Goal: Transaction & Acquisition: Book appointment/travel/reservation

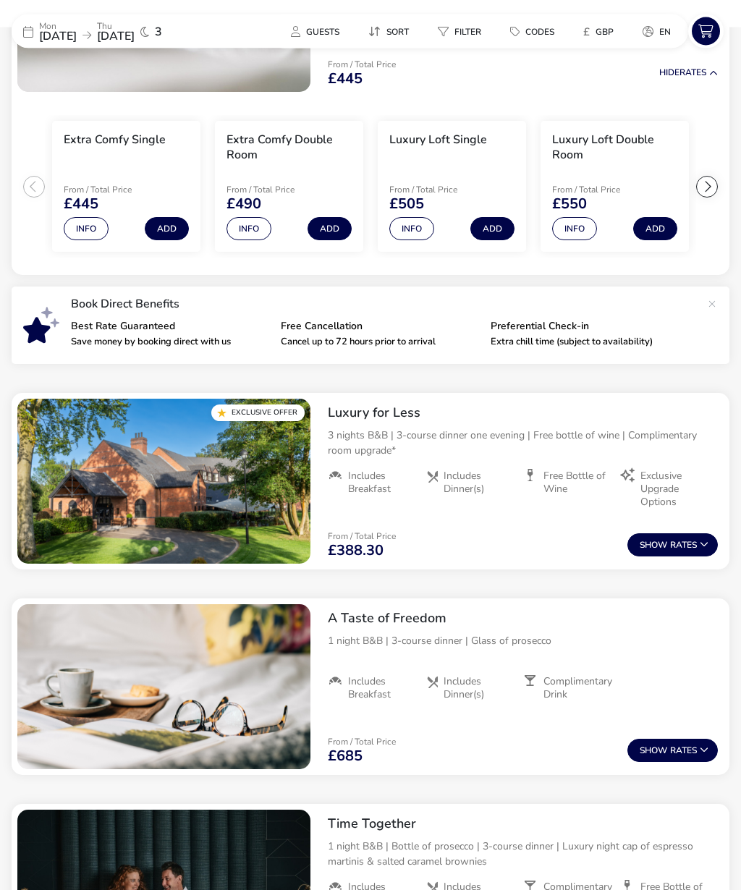
scroll to position [288, 0]
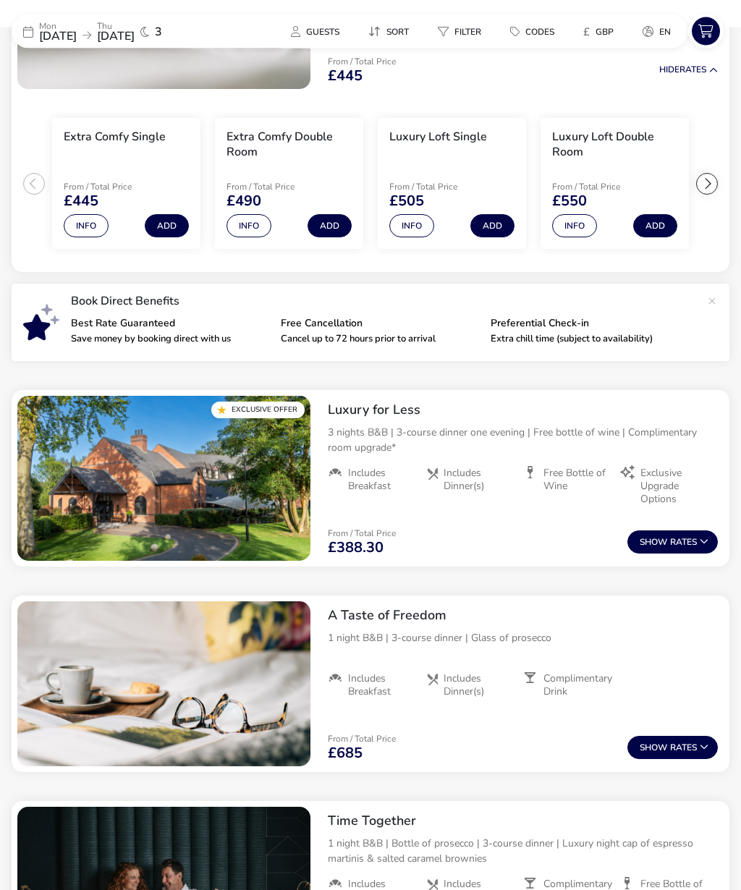
click at [689, 549] on button "Show Rates" at bounding box center [672, 542] width 90 height 23
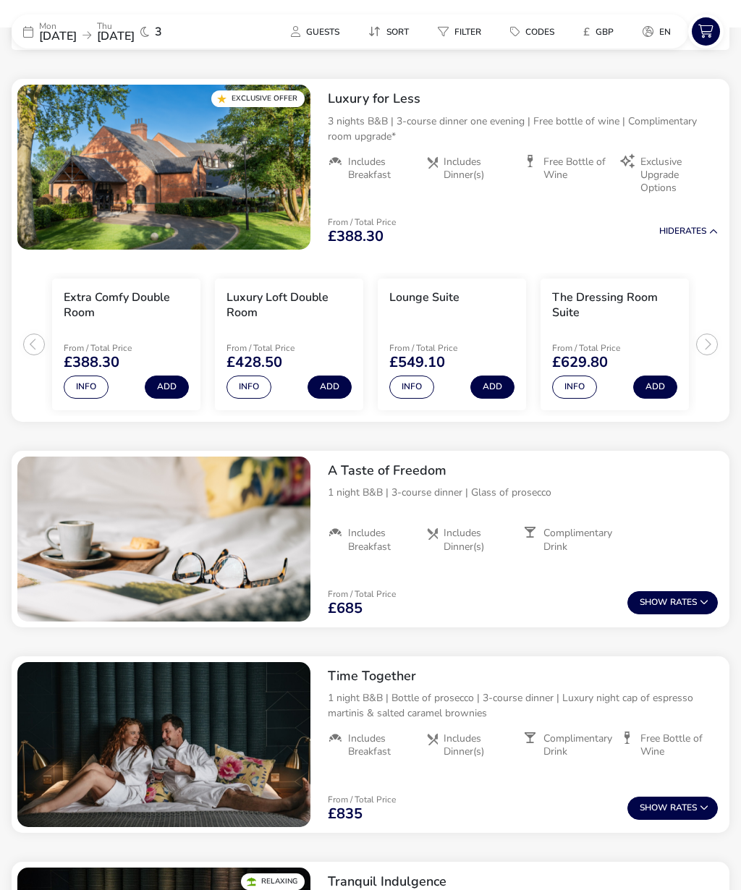
scroll to position [605, 0]
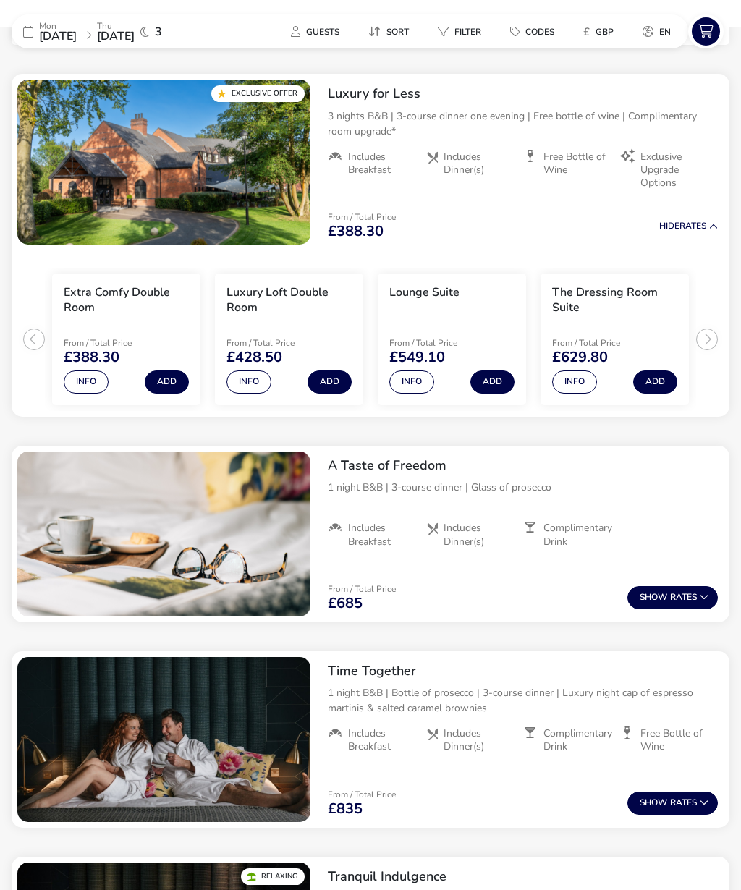
click at [575, 383] on button "Info" at bounding box center [574, 381] width 45 height 23
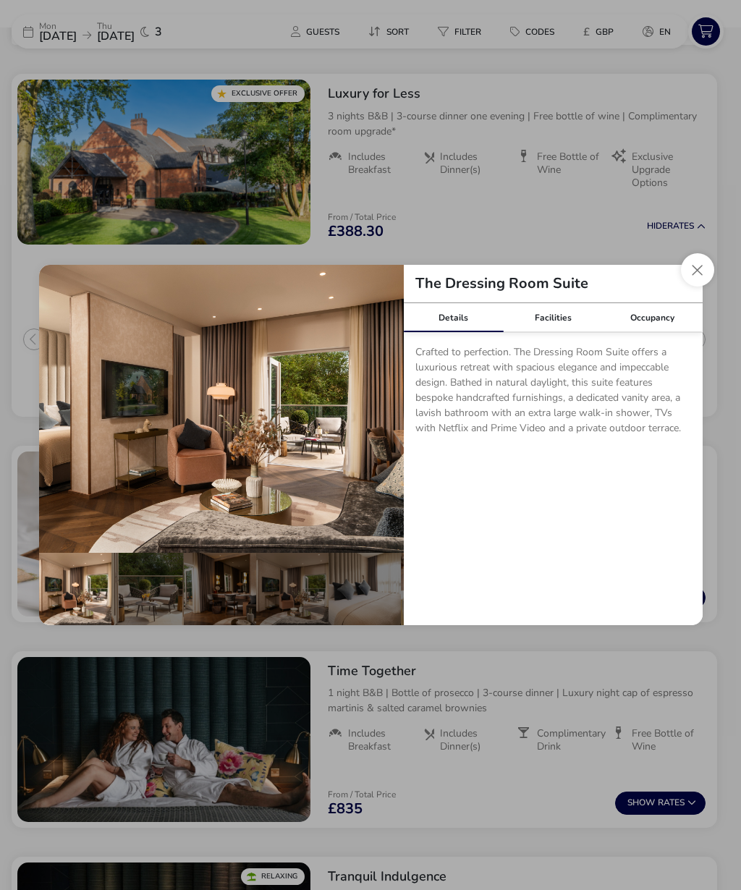
click at [135, 616] on div "details" at bounding box center [147, 589] width 72 height 72
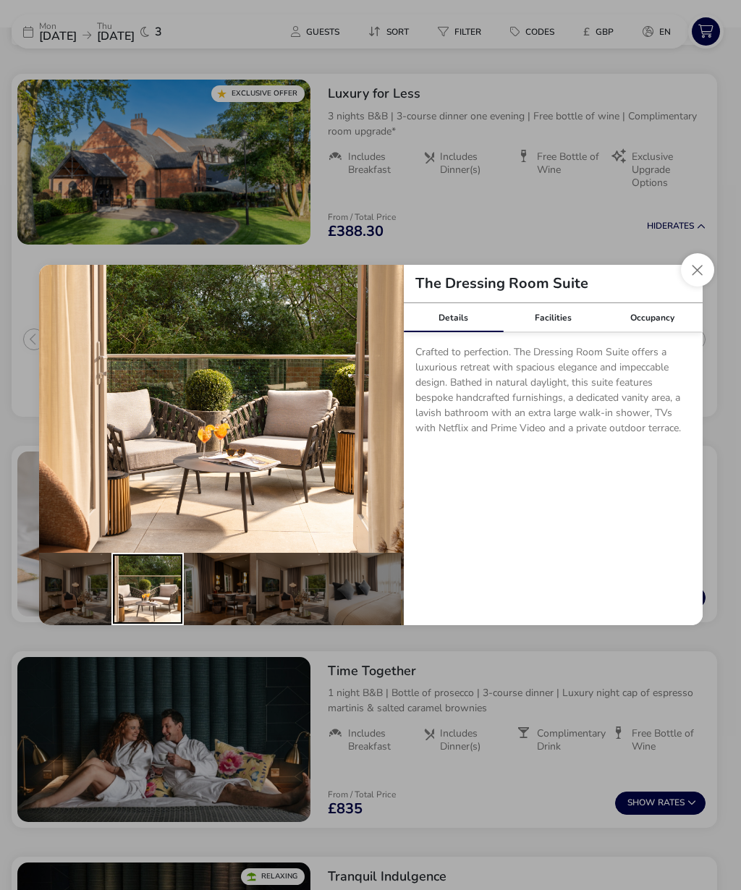
click at [216, 613] on div "details" at bounding box center [220, 589] width 72 height 72
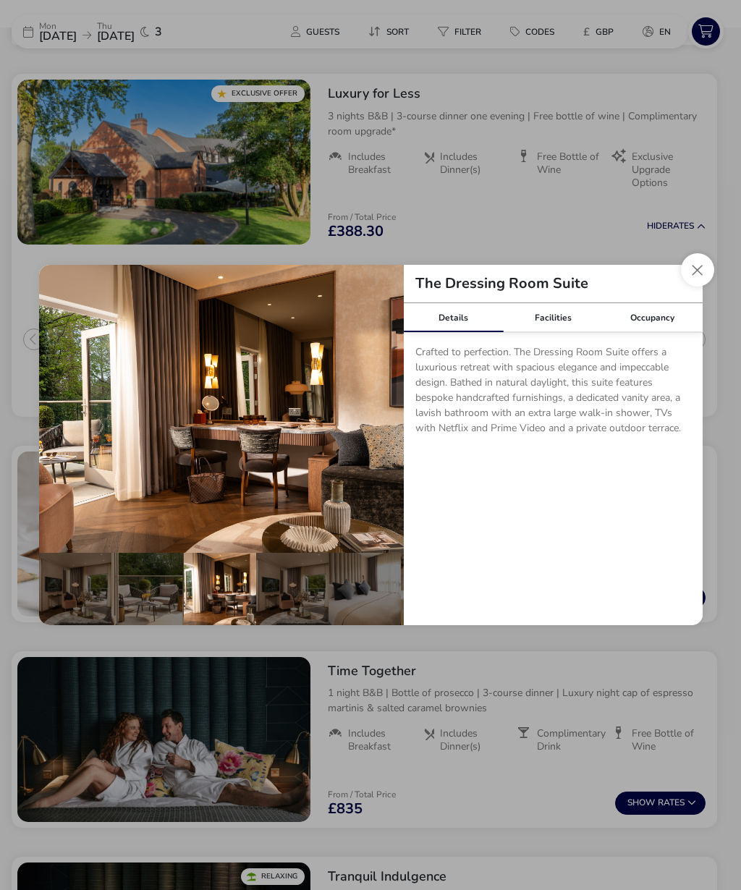
click at [276, 604] on div "details" at bounding box center [292, 589] width 72 height 72
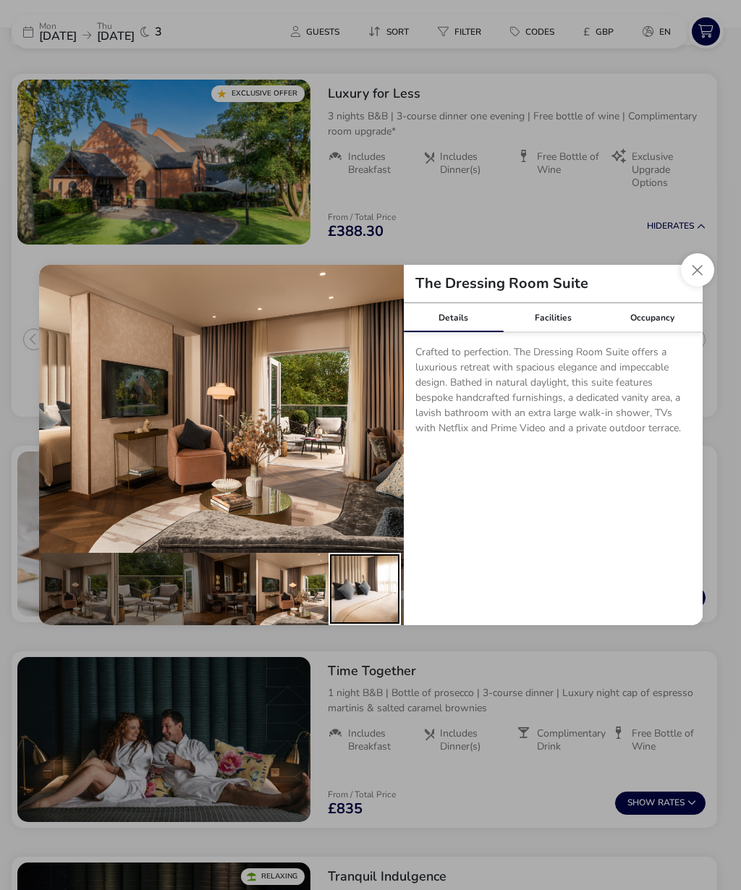
click at [362, 619] on div "details" at bounding box center [364, 589] width 72 height 72
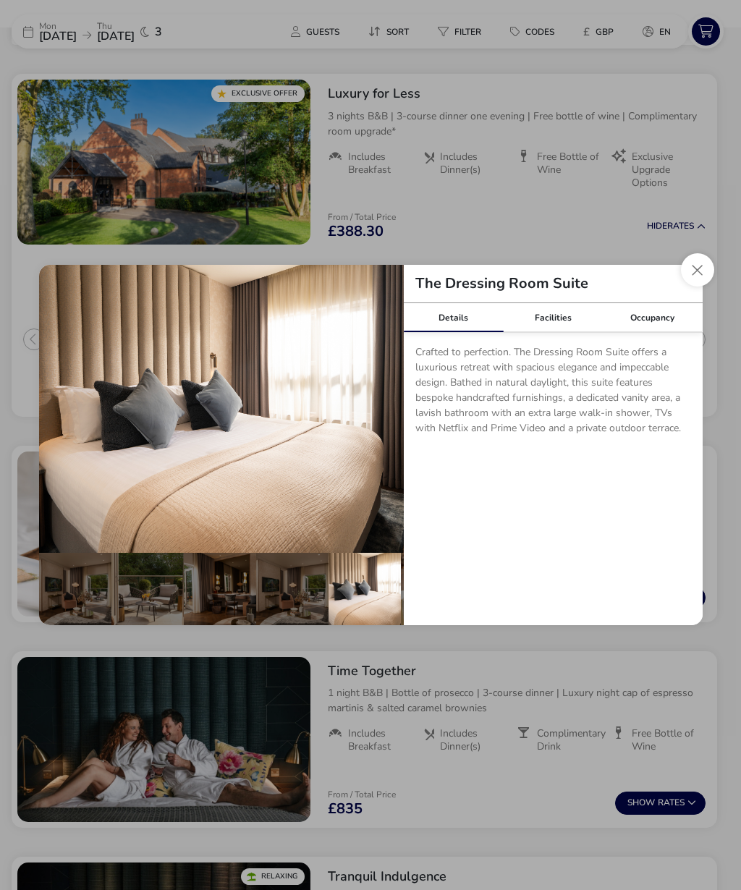
click at [698, 286] on button "Close dialog" at bounding box center [697, 269] width 33 height 33
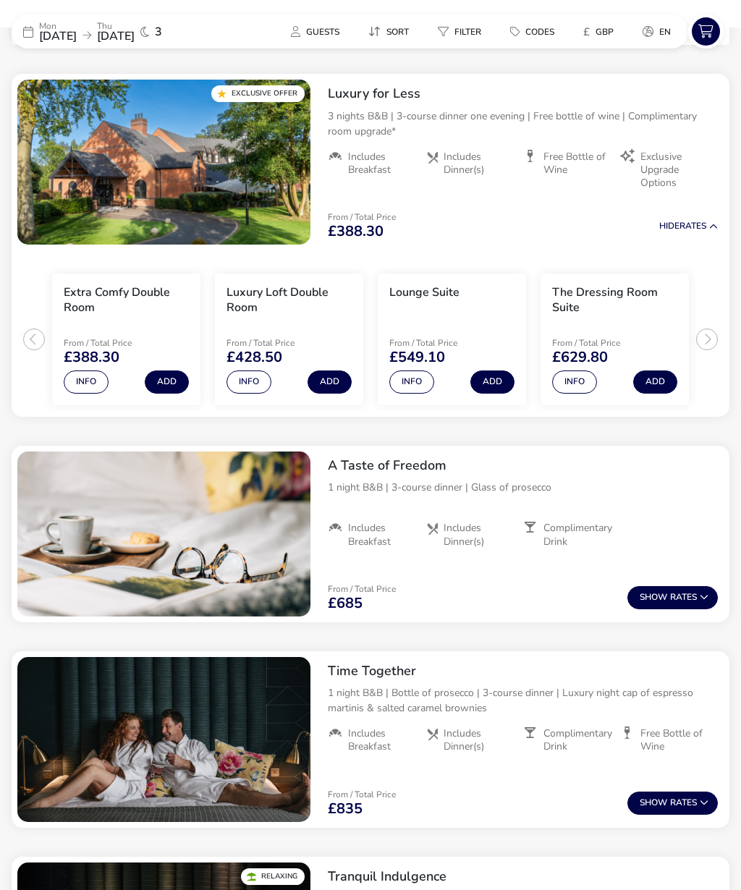
click at [427, 379] on button "Info" at bounding box center [411, 381] width 45 height 23
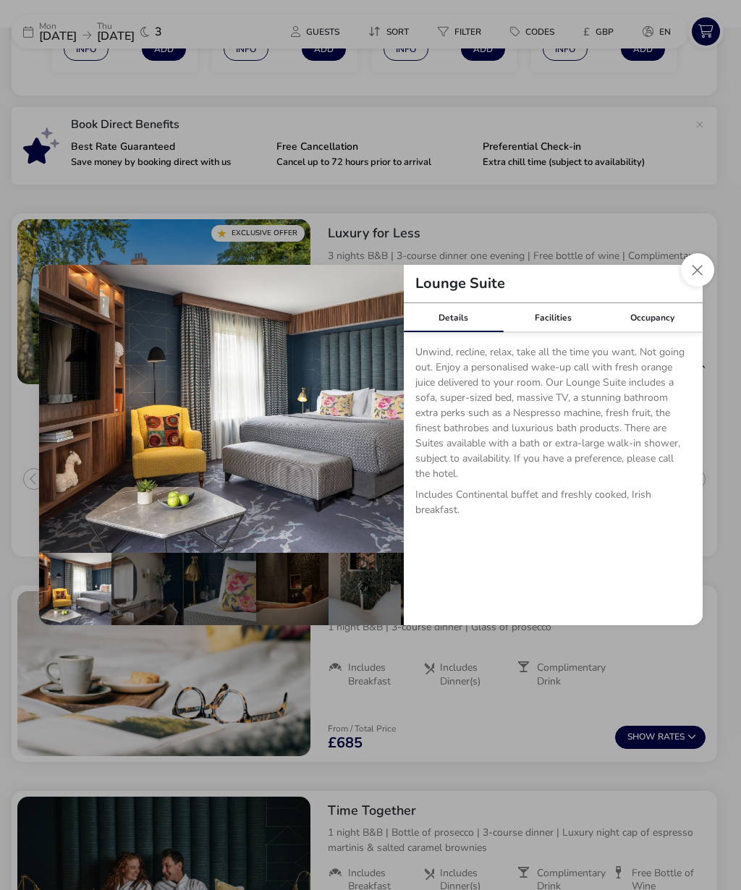
scroll to position [464, 0]
click at [370, 412] on button "details" at bounding box center [381, 408] width 29 height 29
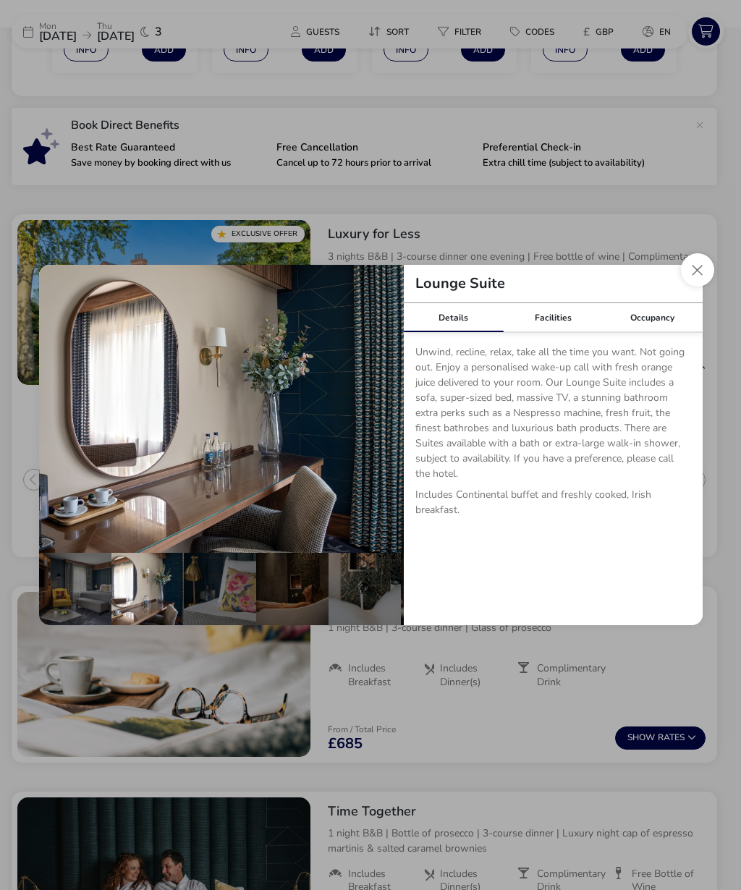
click at [376, 406] on button "details" at bounding box center [381, 408] width 29 height 29
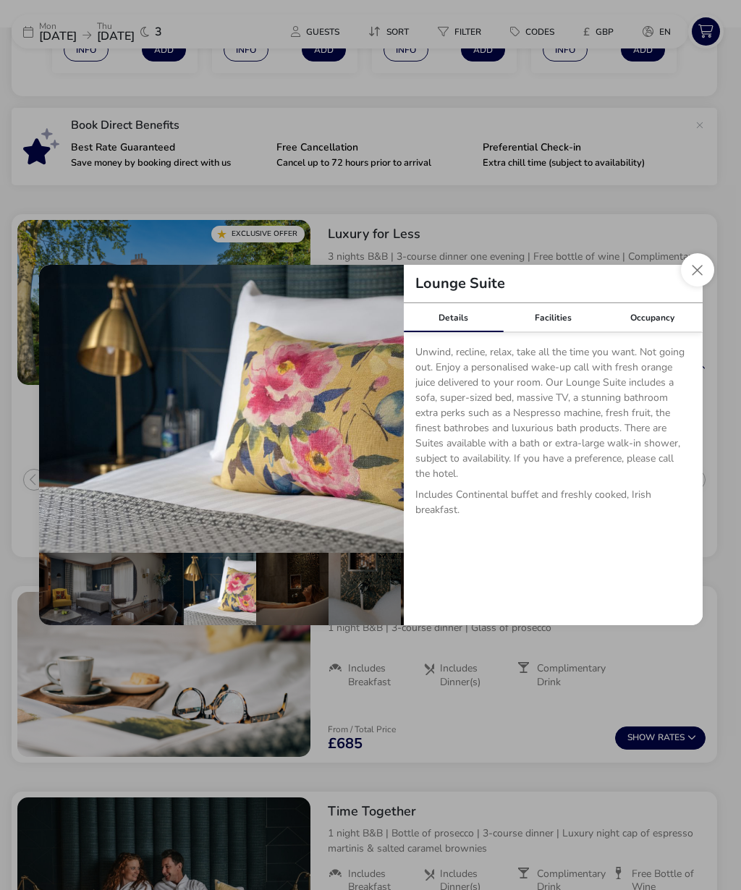
scroll to position [0, 145]
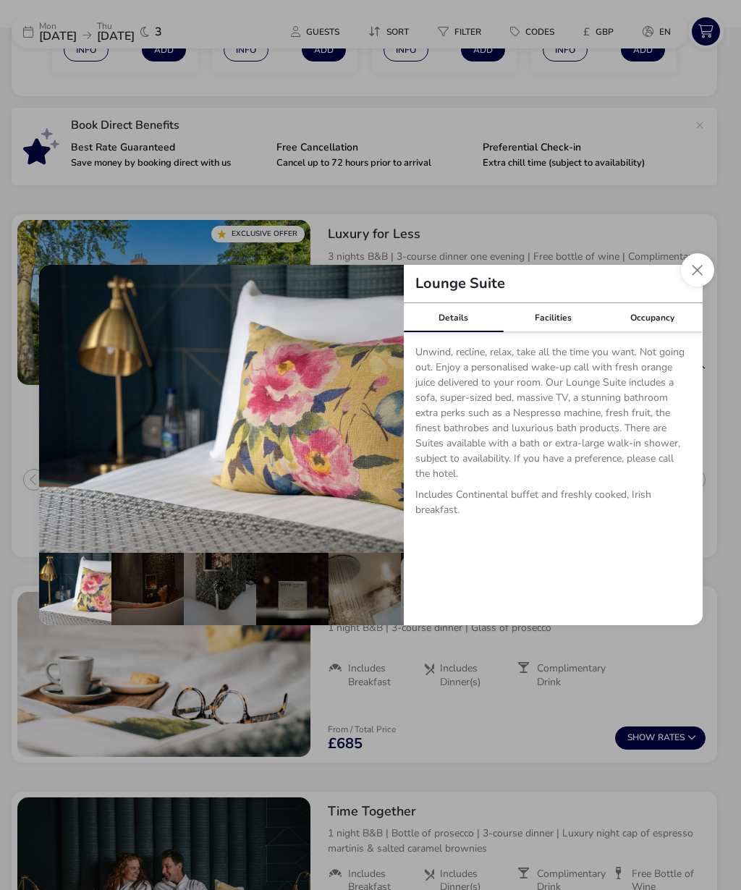
click at [372, 410] on button "details" at bounding box center [381, 408] width 29 height 29
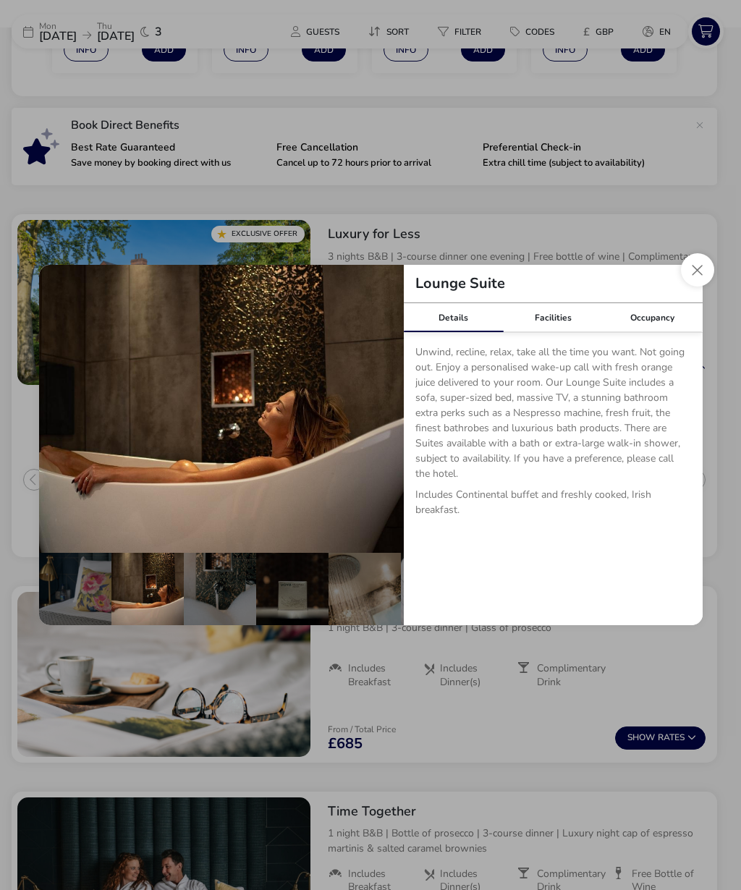
scroll to position [0, 289]
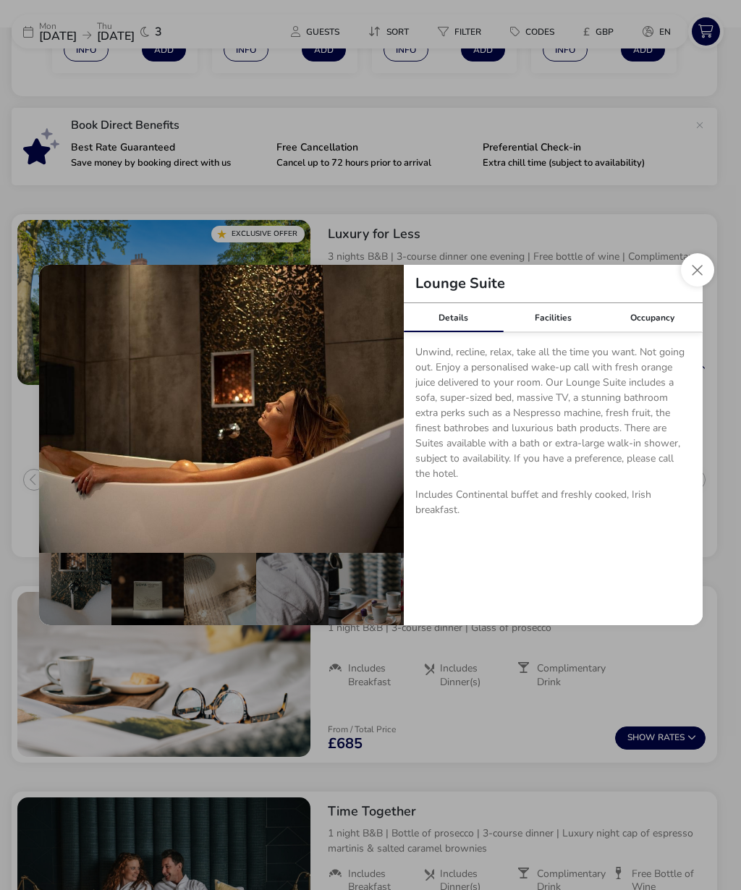
click at [692, 271] on button "Close dialog" at bounding box center [697, 269] width 33 height 33
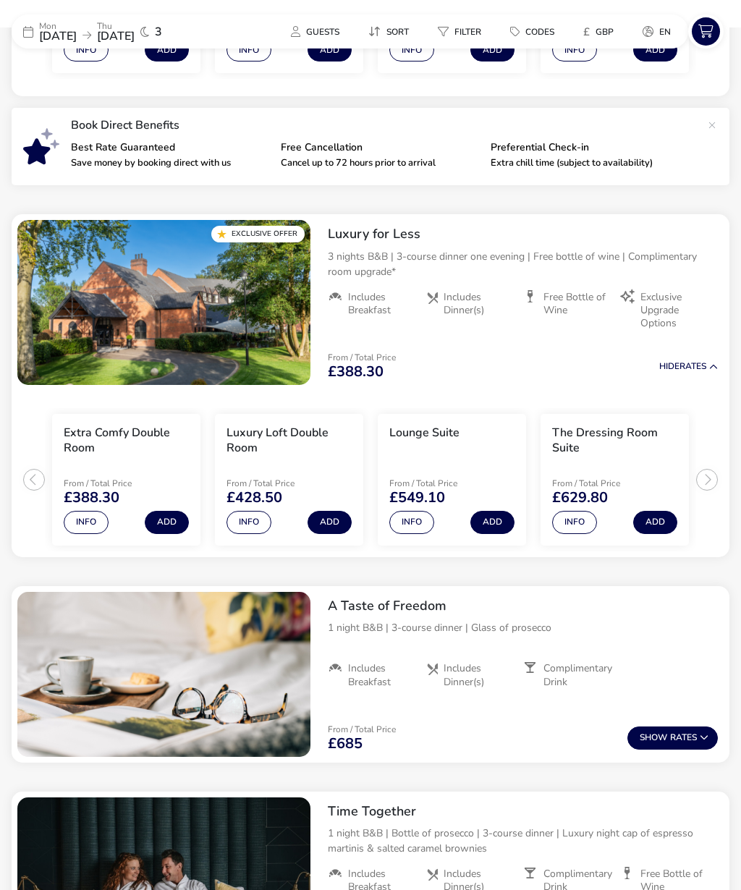
click at [255, 518] on button "Info" at bounding box center [248, 522] width 45 height 23
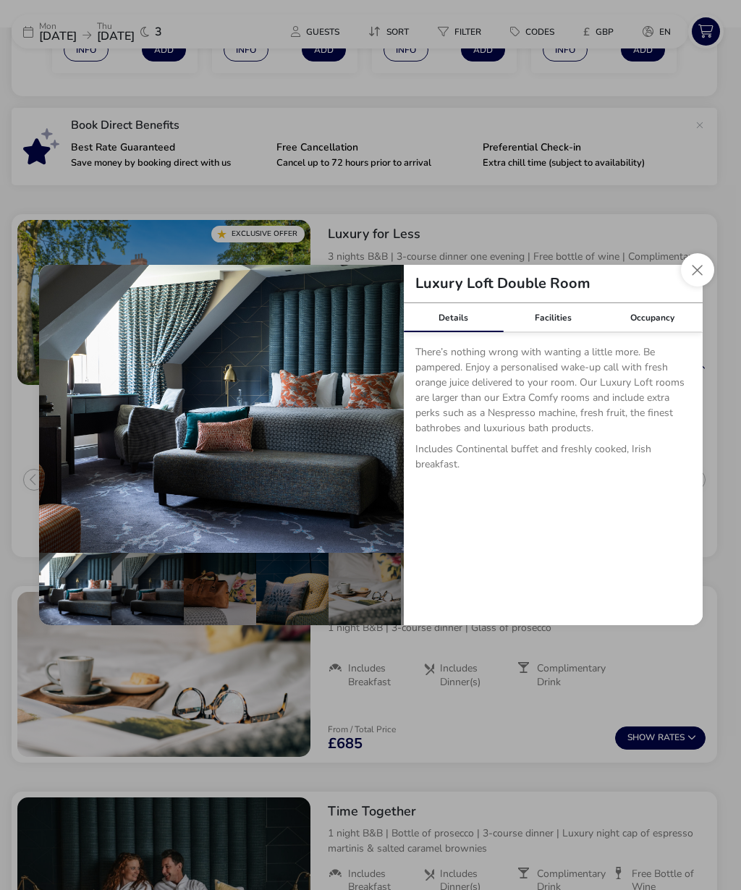
click at [699, 265] on button "Close dialog" at bounding box center [697, 269] width 33 height 33
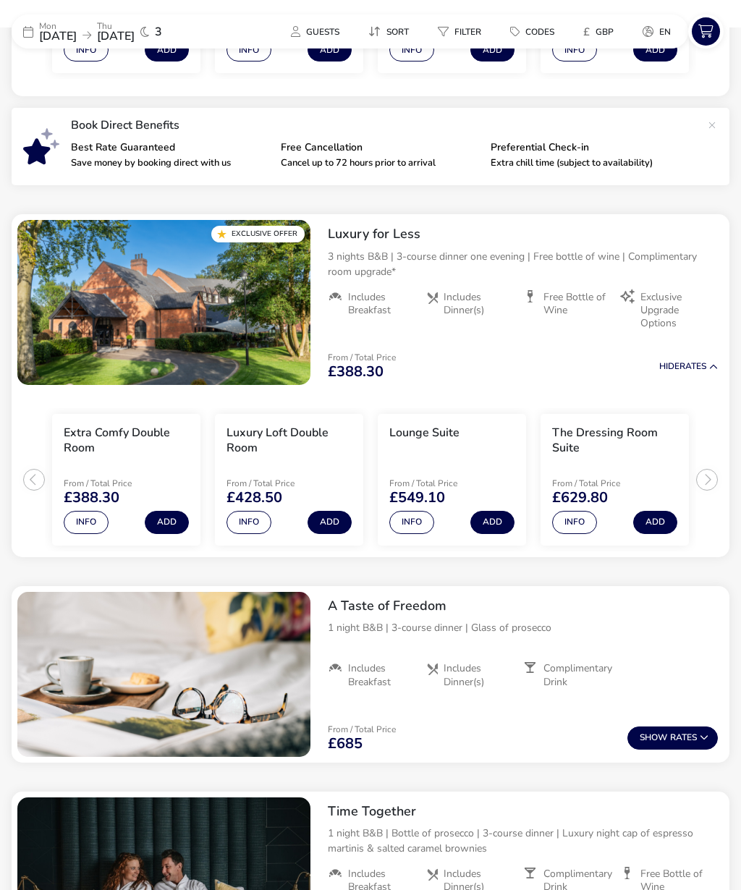
click at [88, 516] on button "Info" at bounding box center [86, 522] width 45 height 23
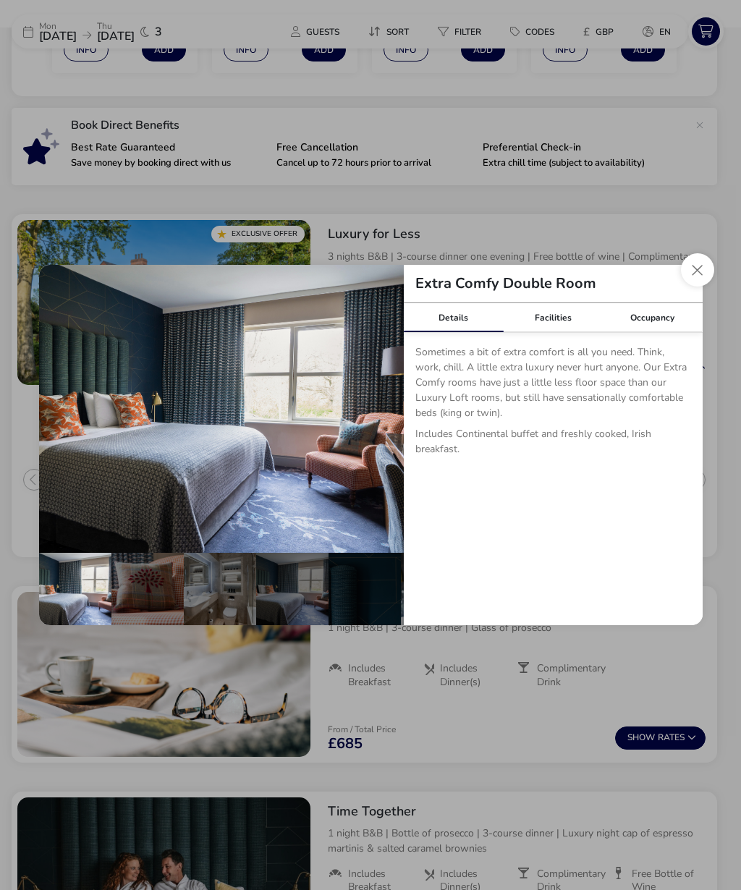
click at [691, 271] on button "Close dialog" at bounding box center [697, 269] width 33 height 33
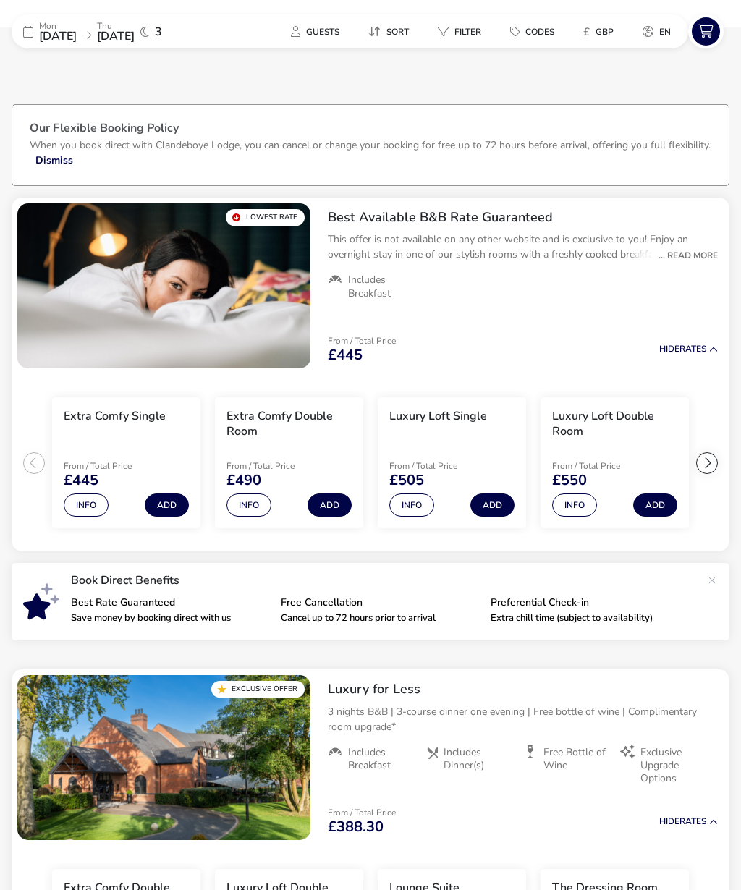
scroll to position [0, 0]
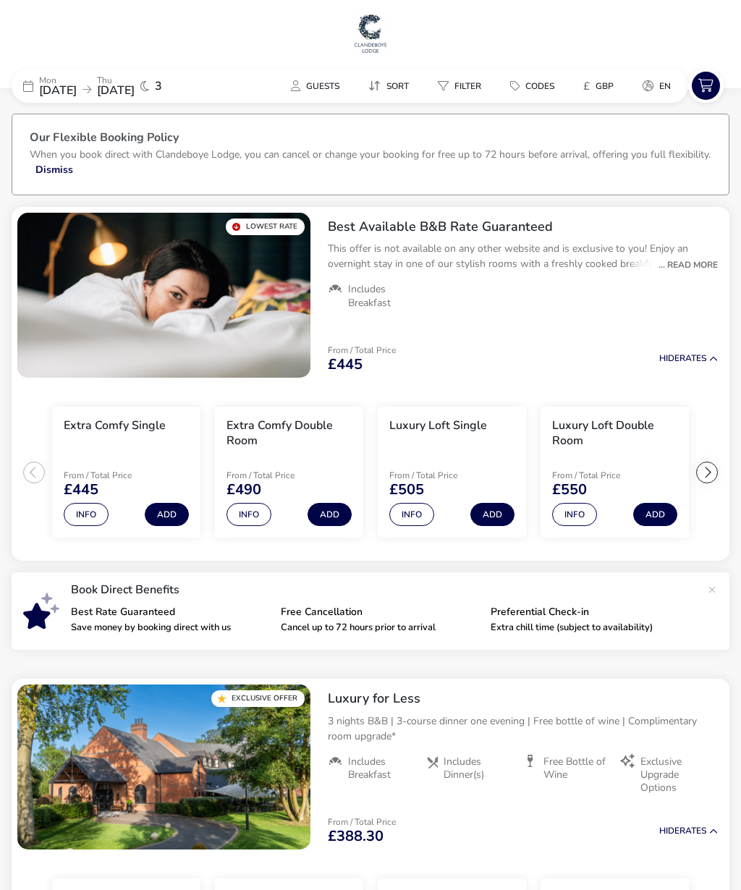
click at [322, 85] on span "Guests" at bounding box center [322, 86] width 33 height 12
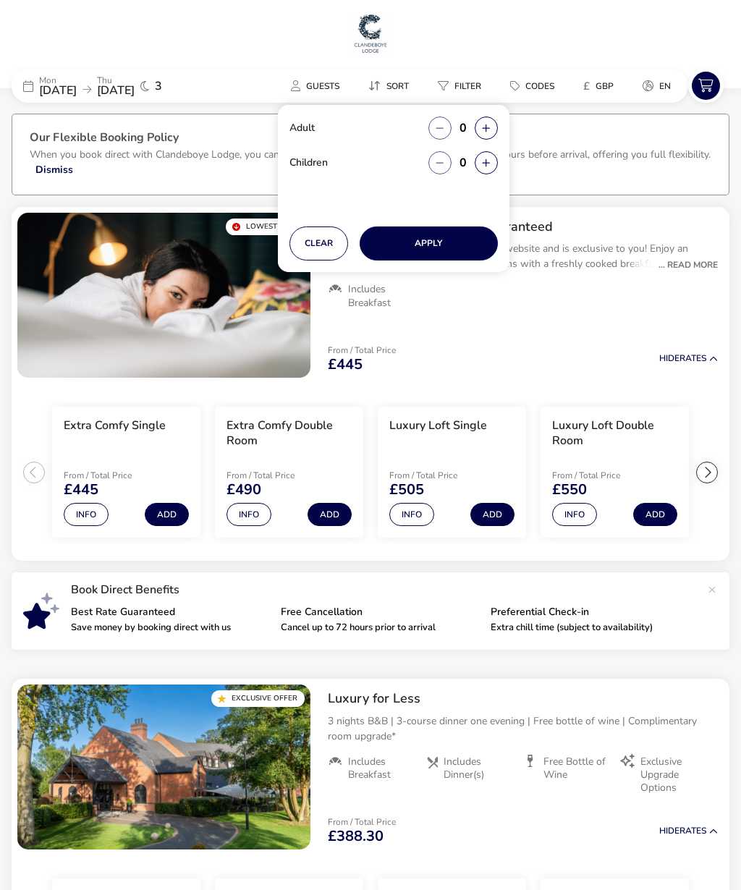
click at [483, 136] on button "button" at bounding box center [485, 127] width 23 height 23
click at [493, 125] on button "button" at bounding box center [485, 127] width 23 height 23
type input "2"
click at [613, 83] on span "GBP" at bounding box center [604, 86] width 18 height 12
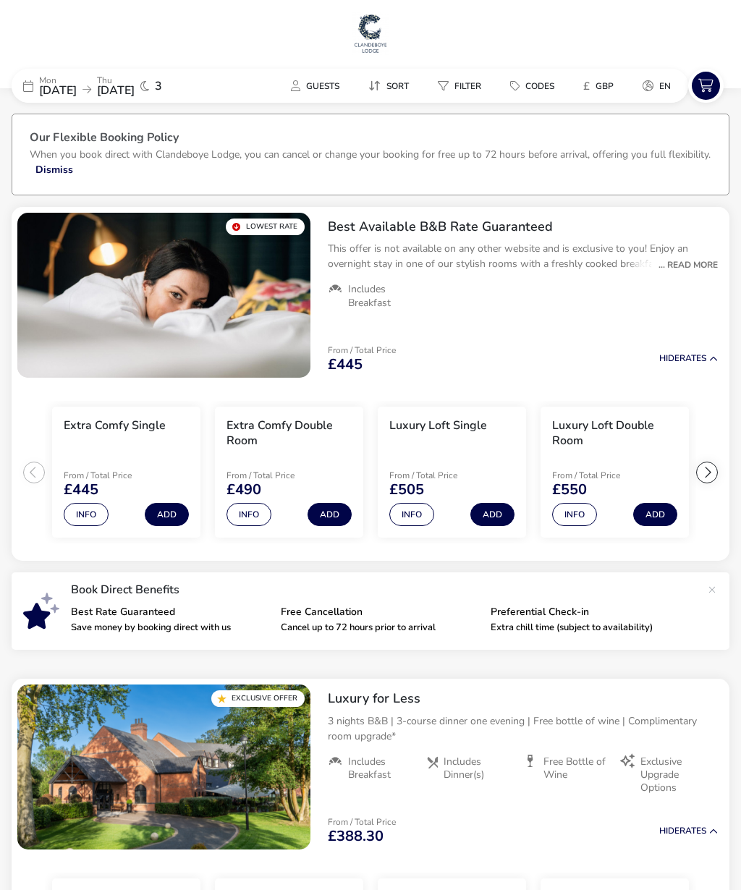
click at [666, 40] on h1 at bounding box center [370, 35] width 729 height 46
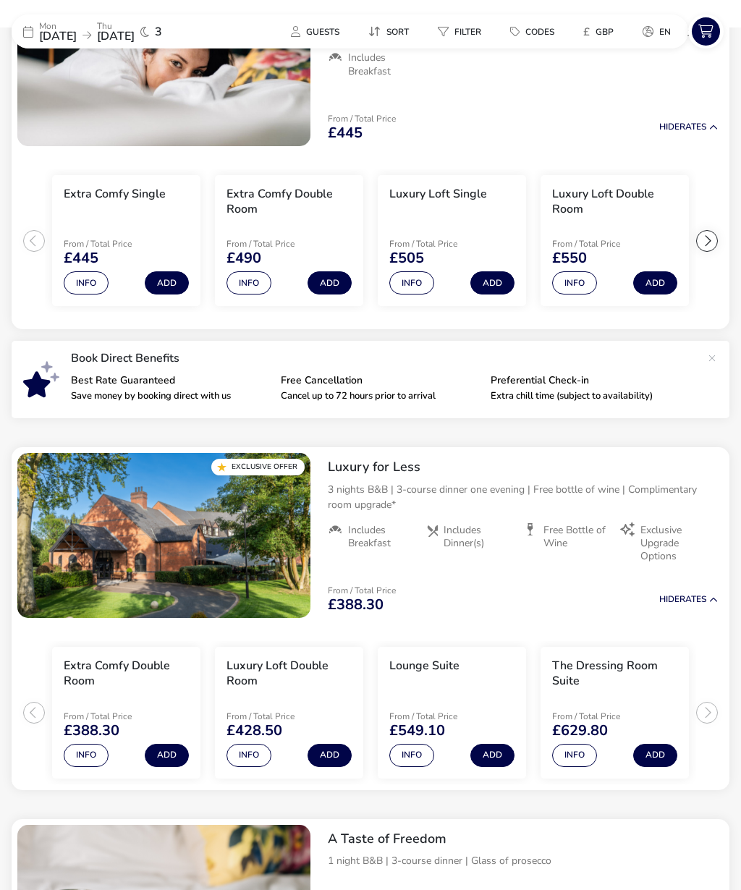
scroll to position [294, 0]
